Goal: Task Accomplishment & Management: Use online tool/utility

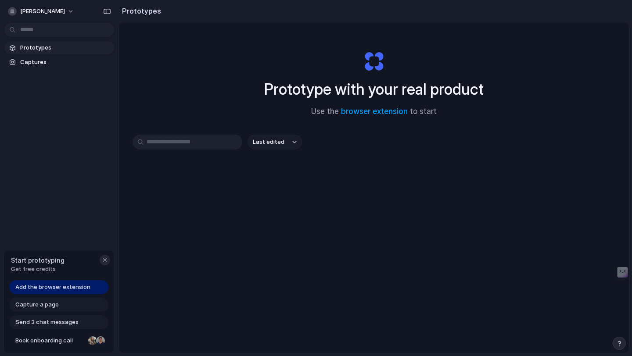
click at [104, 259] on div "button" at bounding box center [104, 260] width 7 height 7
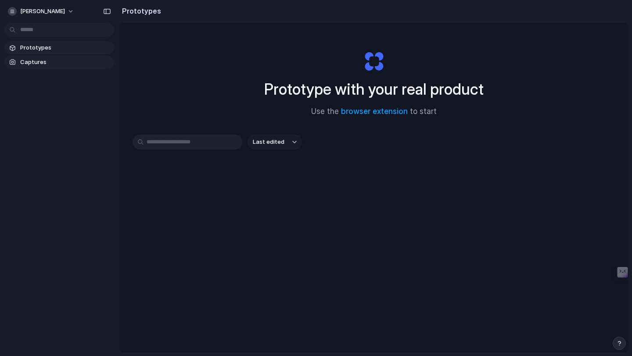
click at [32, 63] on span "Captures" at bounding box center [65, 62] width 90 height 9
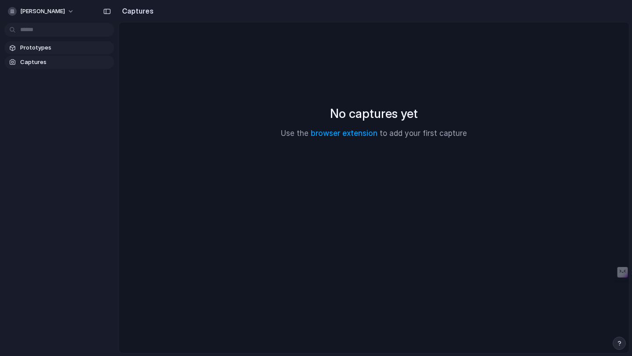
click at [36, 49] on span "Prototypes" at bounding box center [65, 47] width 90 height 9
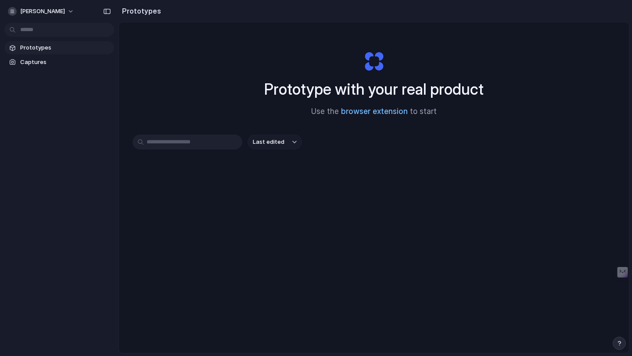
click at [365, 113] on link "browser extension" at bounding box center [374, 111] width 67 height 9
click at [278, 141] on span "Last edited" at bounding box center [269, 142] width 32 height 9
click at [29, 61] on span "Captures" at bounding box center [65, 62] width 90 height 9
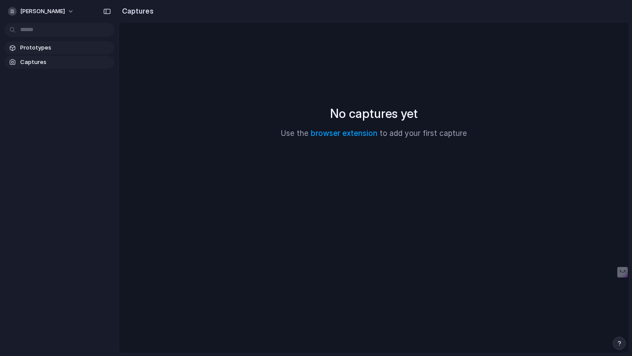
click at [37, 49] on span "Prototypes" at bounding box center [65, 47] width 90 height 9
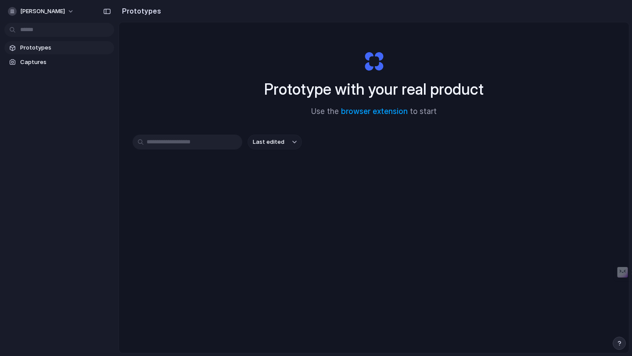
click at [54, 48] on span "Prototypes" at bounding box center [65, 47] width 90 height 9
click at [45, 61] on span "Captures" at bounding box center [65, 62] width 90 height 9
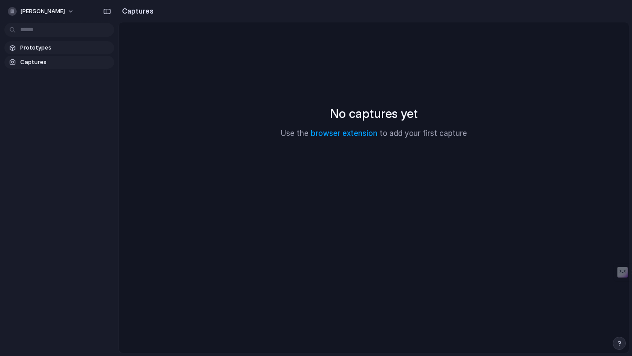
click at [37, 43] on span "Prototypes" at bounding box center [65, 47] width 90 height 9
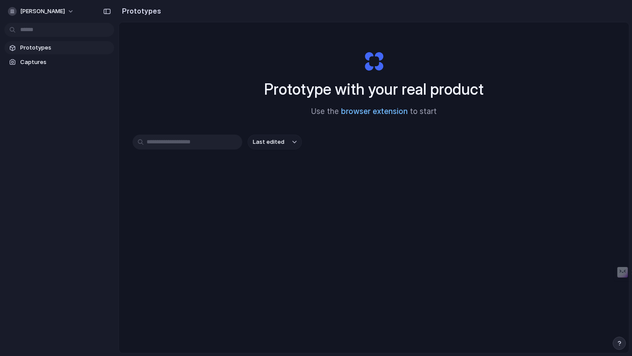
click at [368, 111] on link "browser extension" at bounding box center [374, 111] width 67 height 9
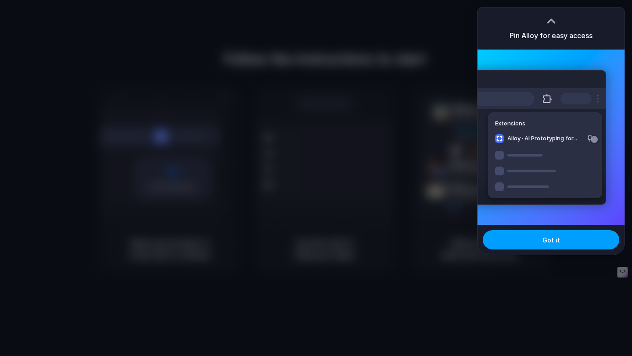
click at [558, 241] on span "Got it" at bounding box center [551, 240] width 18 height 9
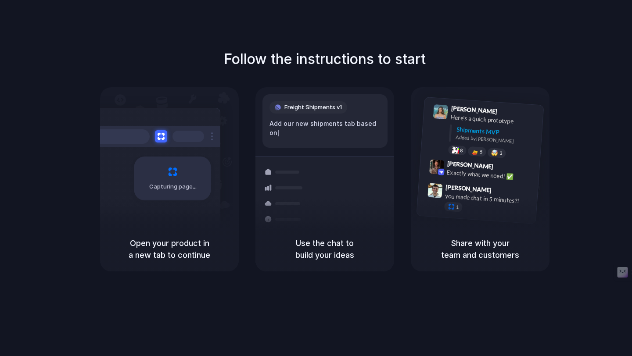
click at [168, 204] on div "Capturing page" at bounding box center [154, 175] width 133 height 135
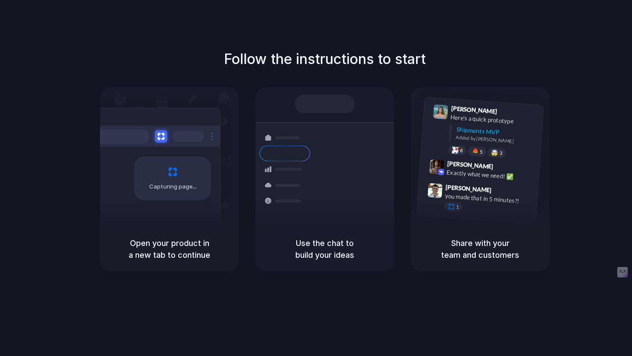
click at [169, 192] on div "Capturing page" at bounding box center [172, 179] width 77 height 44
click at [464, 193] on div "you made that in 5 minutes?!" at bounding box center [488, 199] width 88 height 15
click at [459, 174] on div "Exactly what we need! ✅" at bounding box center [490, 175] width 88 height 15
click at [474, 141] on div "Added by [PERSON_NAME]" at bounding box center [495, 140] width 81 height 13
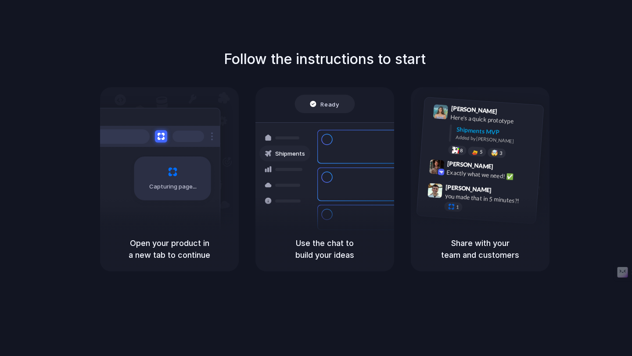
click at [325, 104] on div "Ready" at bounding box center [325, 104] width 60 height 18
click at [169, 125] on div "Capturing page" at bounding box center [154, 175] width 133 height 135
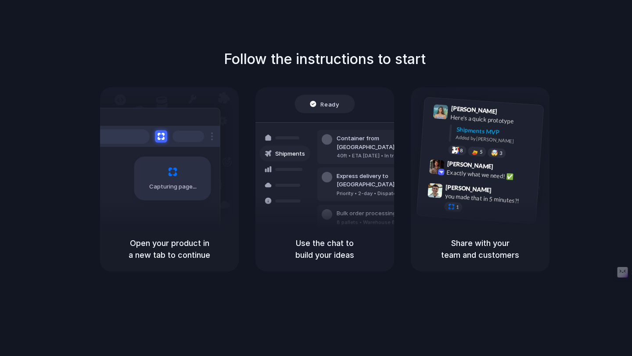
click at [158, 253] on h5 "Open your product in a new tab to continue" at bounding box center [170, 249] width 118 height 24
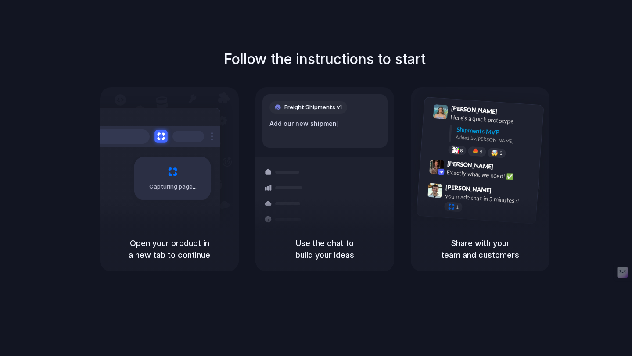
click at [162, 133] on button at bounding box center [160, 136] width 13 height 13
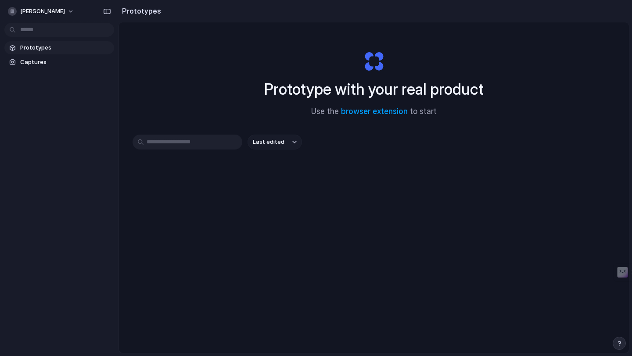
click at [351, 111] on link "browser extension" at bounding box center [374, 111] width 67 height 9
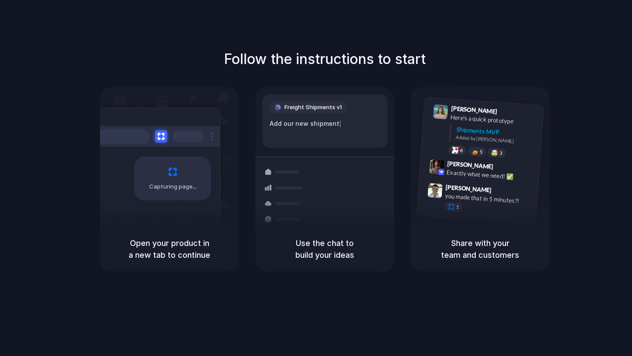
click at [171, 244] on h5 "Open your product in a new tab to continue" at bounding box center [170, 249] width 118 height 24
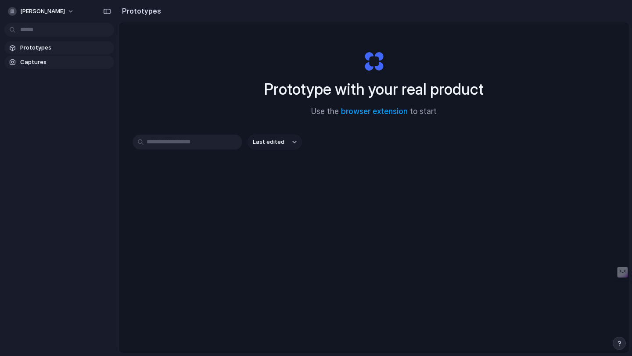
click at [33, 59] on span "Captures" at bounding box center [65, 62] width 90 height 9
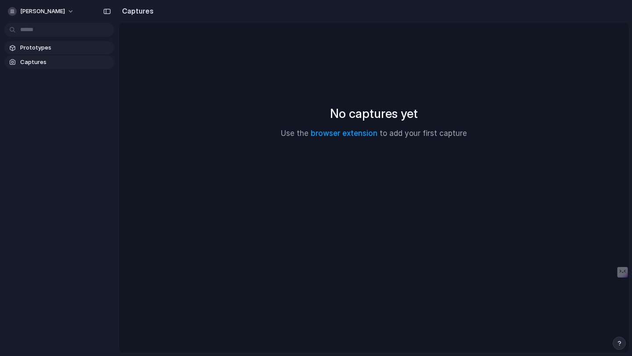
click at [31, 50] on span "Prototypes" at bounding box center [65, 47] width 90 height 9
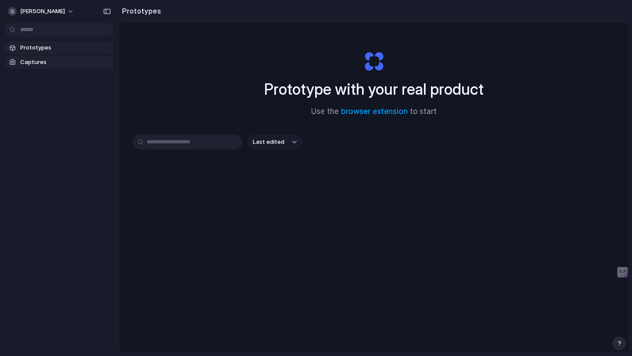
click at [40, 65] on span "Captures" at bounding box center [65, 62] width 90 height 9
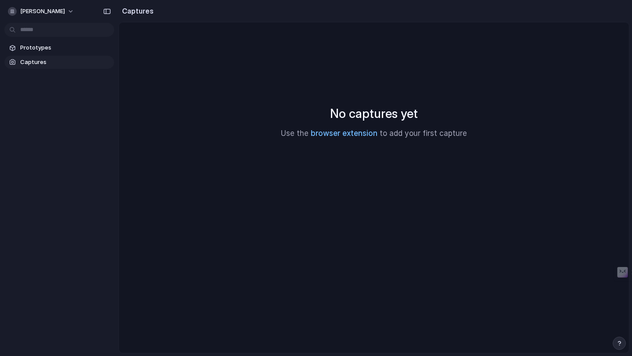
click at [358, 132] on link "browser extension" at bounding box center [344, 133] width 67 height 9
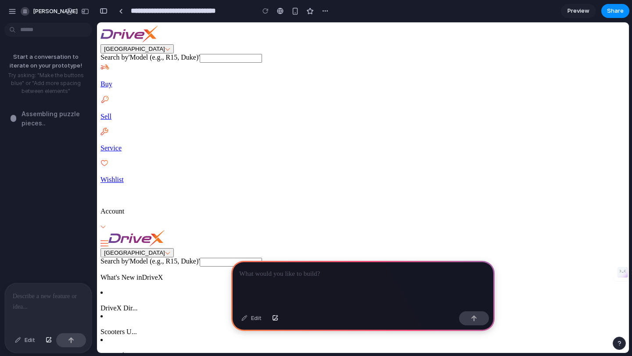
click at [29, 299] on p at bounding box center [48, 296] width 71 height 11
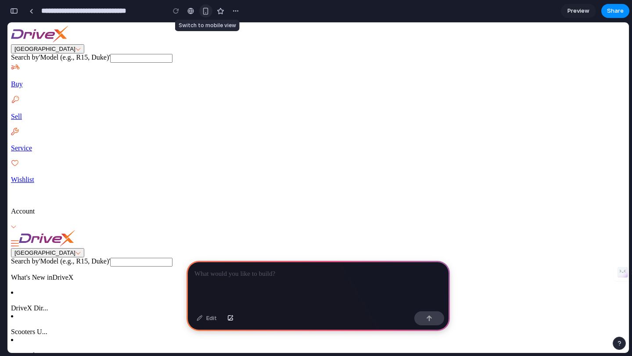
click at [204, 13] on div "button" at bounding box center [205, 10] width 7 height 7
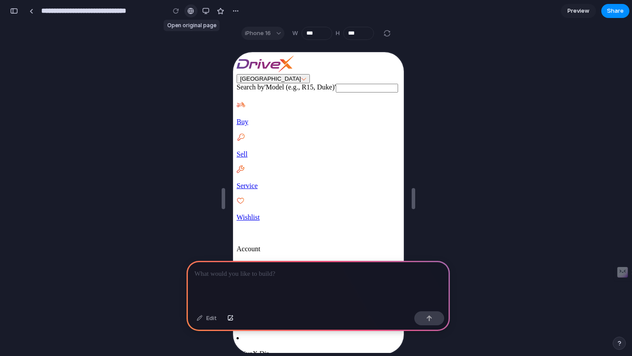
click at [196, 10] on link at bounding box center [190, 10] width 13 height 13
click at [206, 13] on div "button" at bounding box center [205, 10] width 7 height 7
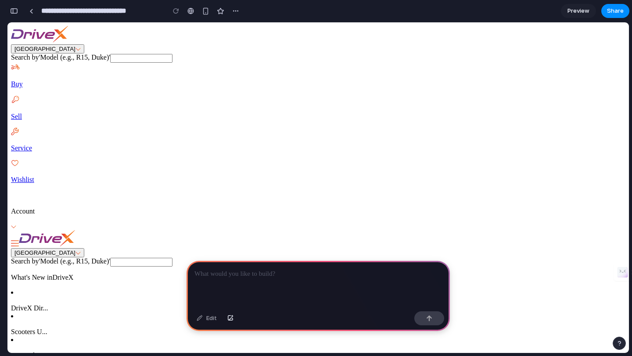
click at [228, 278] on p at bounding box center [317, 274] width 247 height 11
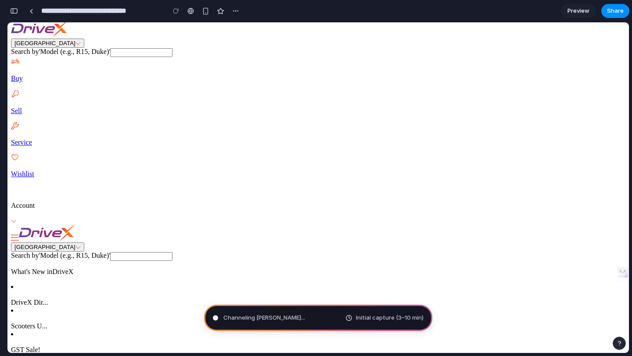
scroll to position [4, 0]
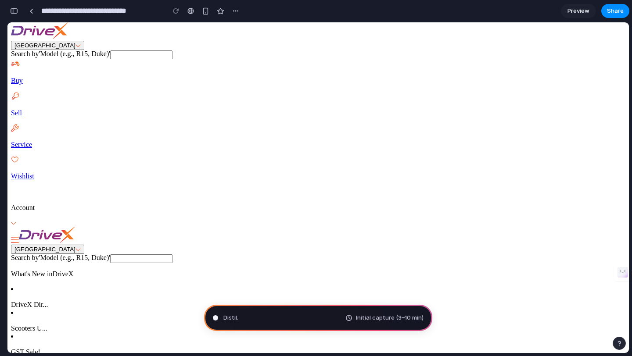
type input "**********"
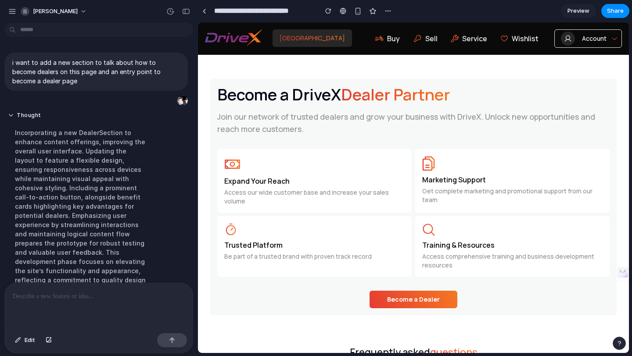
scroll to position [2307, 0]
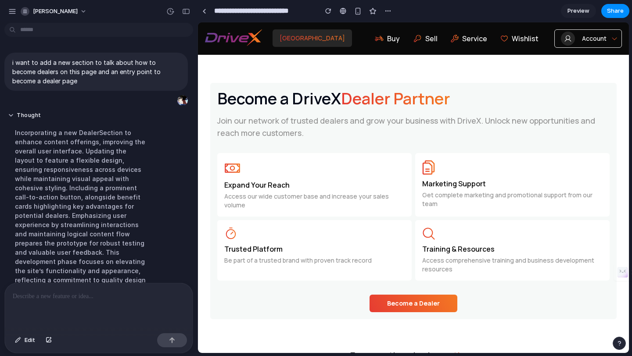
click at [297, 133] on p "Join our network of trusted dealers and grow your business with DriveX. Unlock …" at bounding box center [413, 131] width 406 height 32
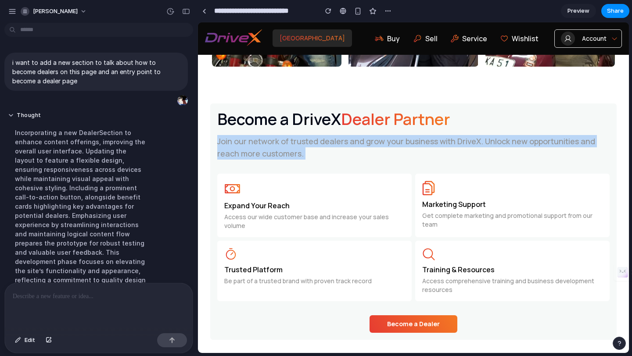
scroll to position [2286, 0]
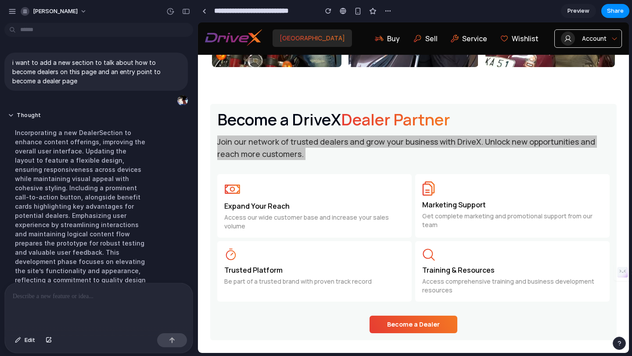
click at [97, 138] on div "Incorporating a new DealerSection to enhance content offerings, improving the o…" at bounding box center [81, 211] width 147 height 176
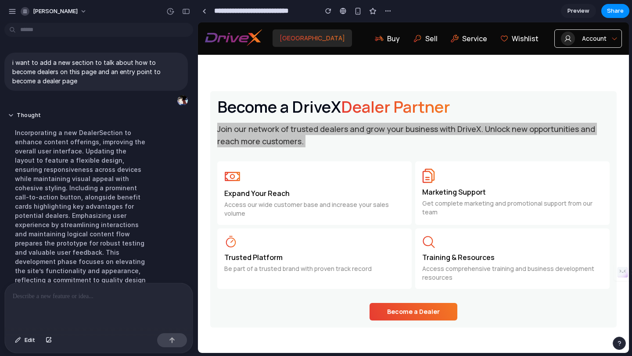
scroll to position [2300, 0]
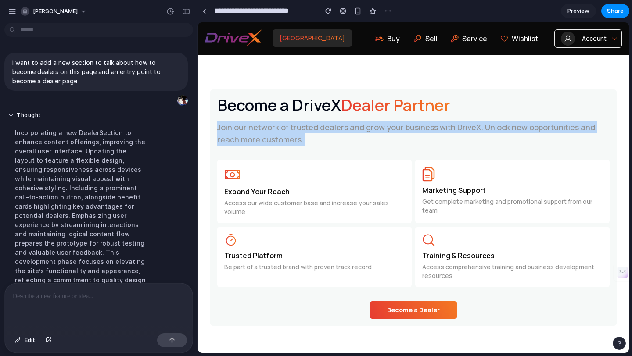
click at [302, 176] on div "Expand Your Reach Access our wide customer base and increase your sales volume" at bounding box center [314, 192] width 194 height 64
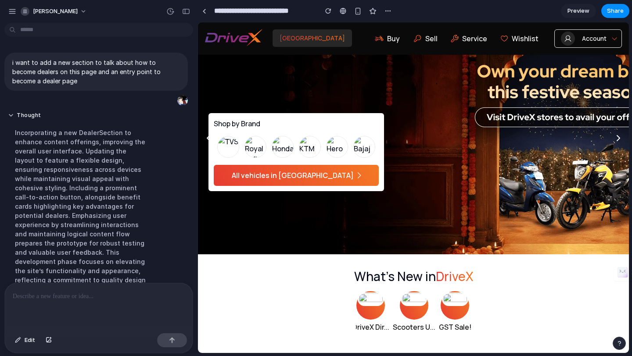
scroll to position [38, 0]
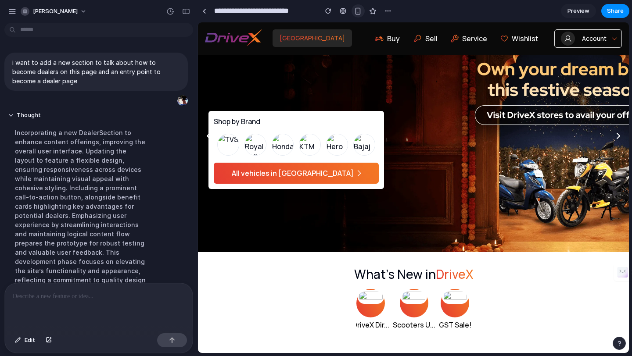
click at [355, 10] on div "button" at bounding box center [357, 10] width 7 height 7
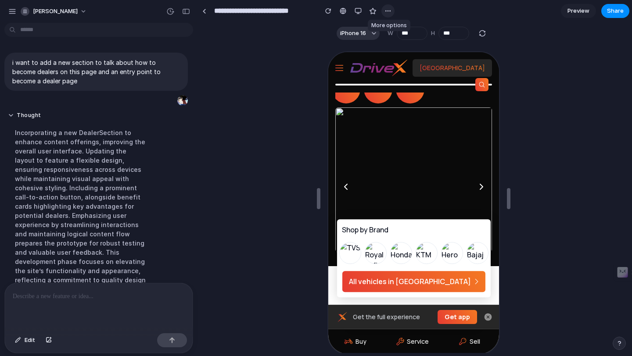
click at [384, 8] on div "button" at bounding box center [387, 10] width 7 height 7
click at [321, 82] on div "Duplicate Delete" at bounding box center [316, 178] width 632 height 356
click at [579, 10] on span "Preview" at bounding box center [578, 11] width 22 height 9
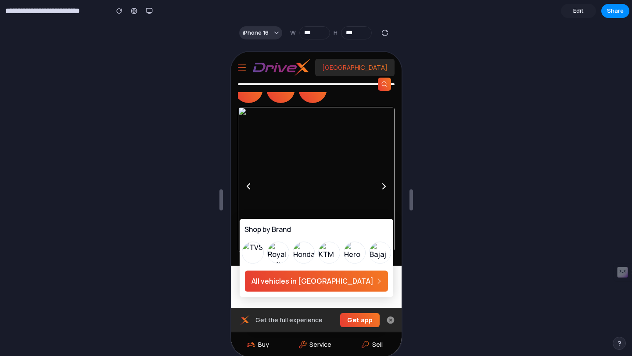
click at [579, 10] on span "Edit" at bounding box center [578, 11] width 11 height 9
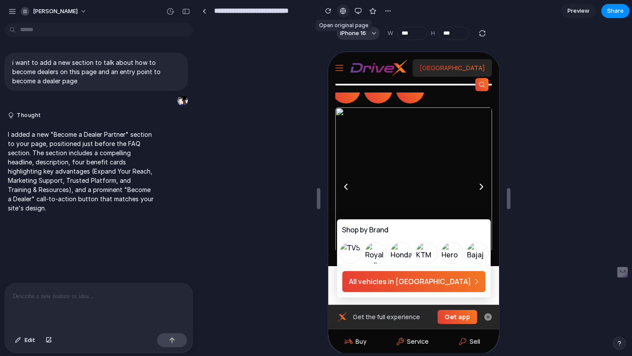
click at [341, 14] on div at bounding box center [343, 10] width 7 height 7
click at [357, 11] on div "button" at bounding box center [358, 10] width 7 height 7
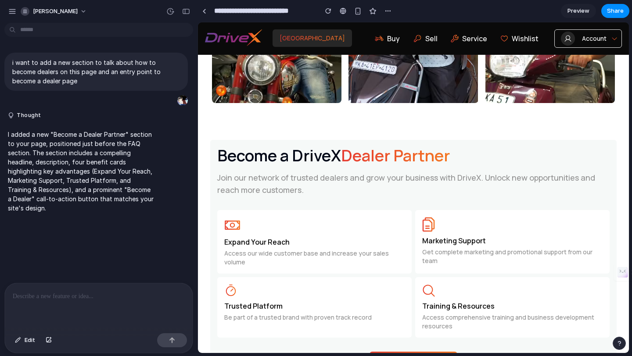
scroll to position [2229, 0]
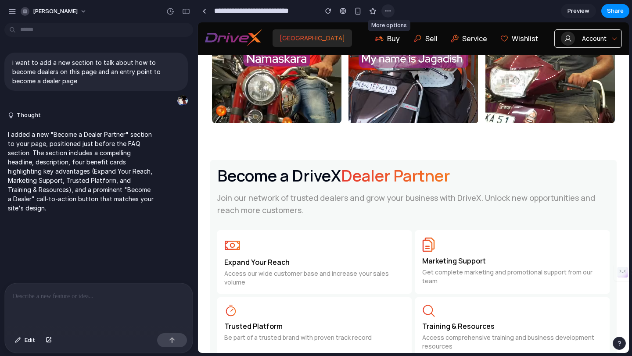
click at [387, 10] on div "button" at bounding box center [387, 10] width 7 height 7
click at [355, 51] on div "Duplicate Delete" at bounding box center [316, 178] width 632 height 356
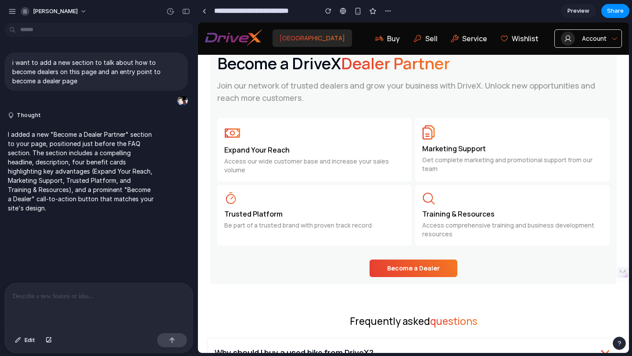
scroll to position [2279, 0]
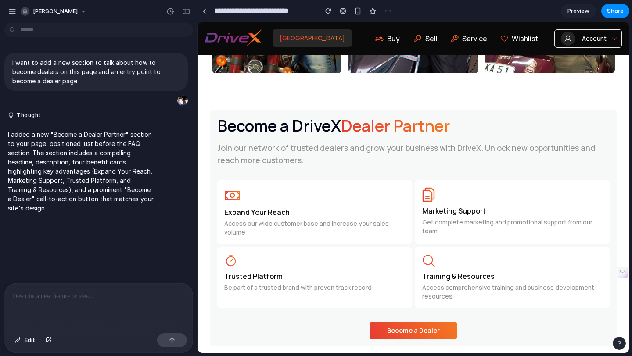
click at [387, 240] on div "Expand Your Reach Access our wide customer base and increase your sales volume" at bounding box center [314, 212] width 194 height 64
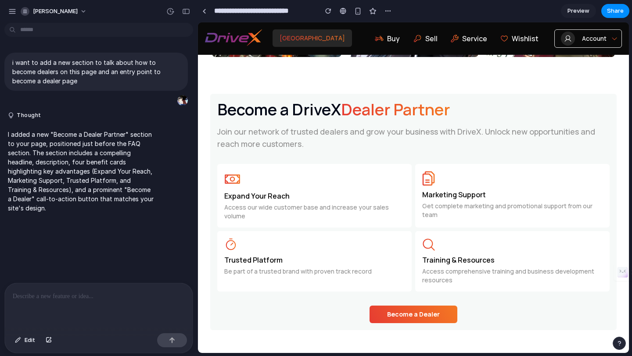
scroll to position [2293, 0]
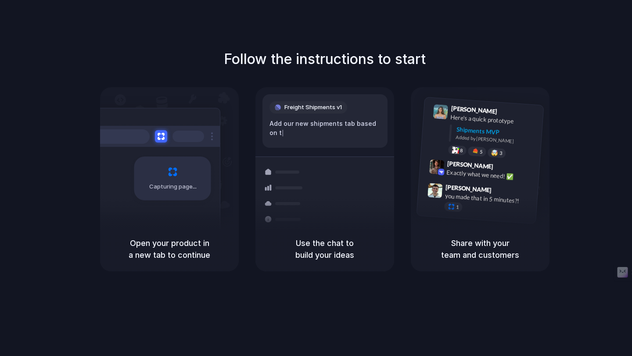
click at [475, 256] on h5 "Share with your team and customers" at bounding box center [480, 249] width 118 height 24
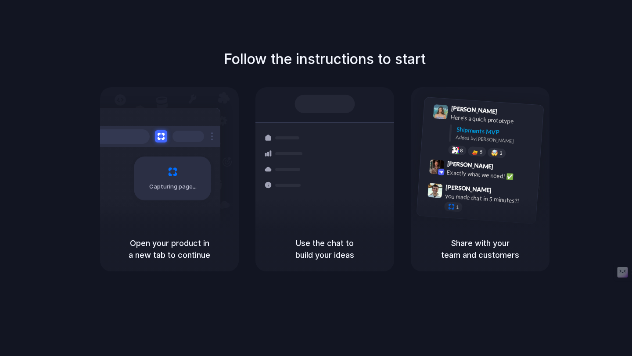
click at [285, 183] on div "Shipments" at bounding box center [278, 184] width 64 height 123
click at [197, 162] on div "Capturing page" at bounding box center [172, 179] width 77 height 44
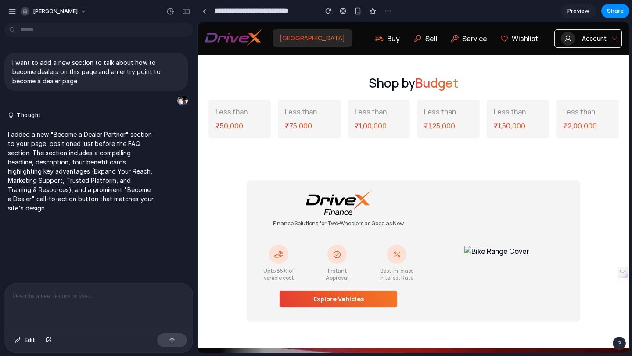
scroll to position [294, 0]
